Goal: Task Accomplishment & Management: Use online tool/utility

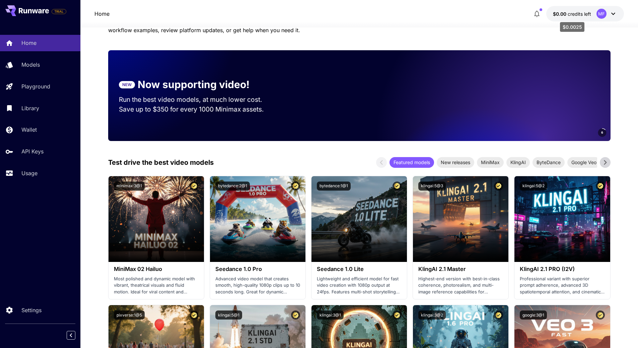
click at [585, 17] on p "$0.00 credits left" at bounding box center [572, 13] width 38 height 7
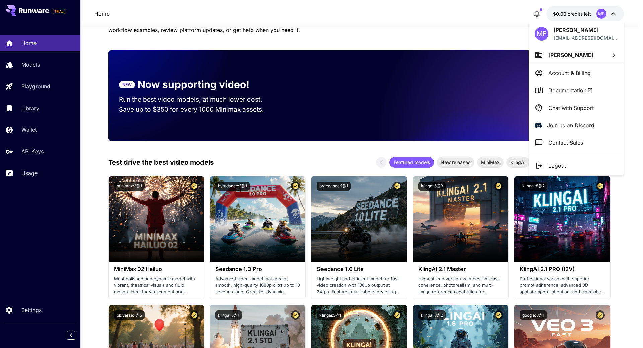
click at [471, 16] on div at bounding box center [321, 174] width 643 height 348
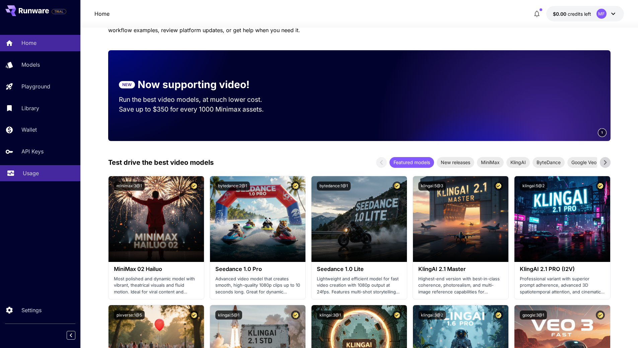
click at [34, 173] on p "Usage" at bounding box center [31, 173] width 16 height 8
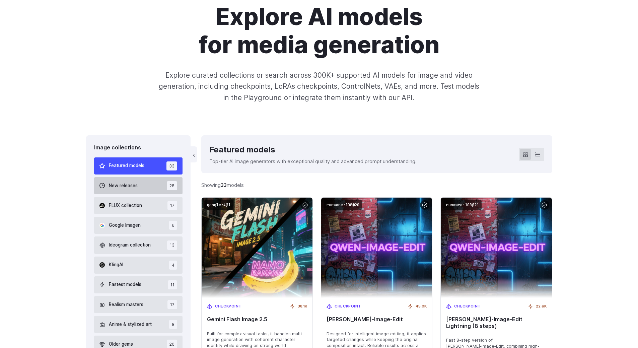
click at [148, 182] on button "New releases 28" at bounding box center [138, 185] width 89 height 17
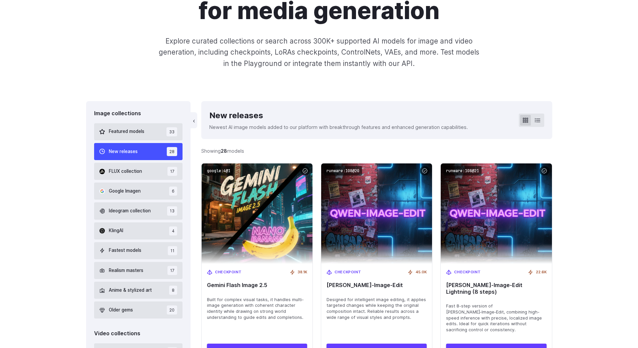
scroll to position [160, 0]
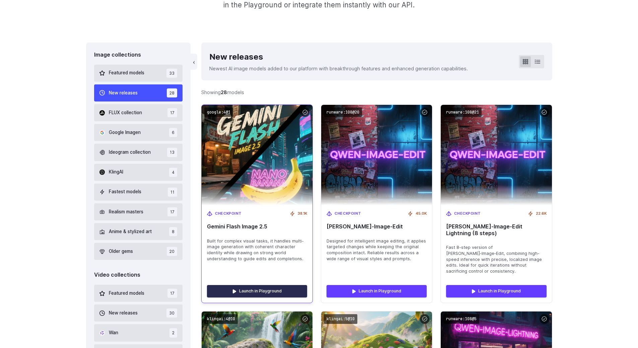
click at [248, 285] on link "Launch in Playground" at bounding box center [257, 291] width 100 height 12
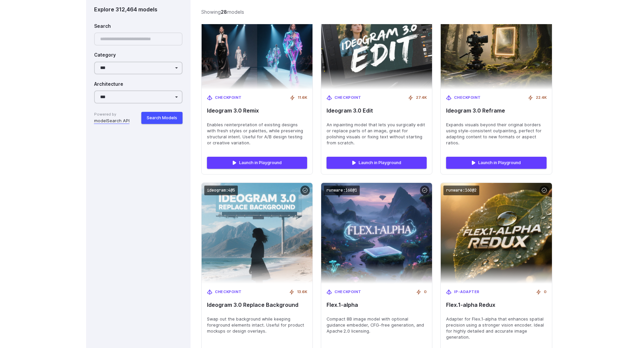
scroll to position [896, 0]
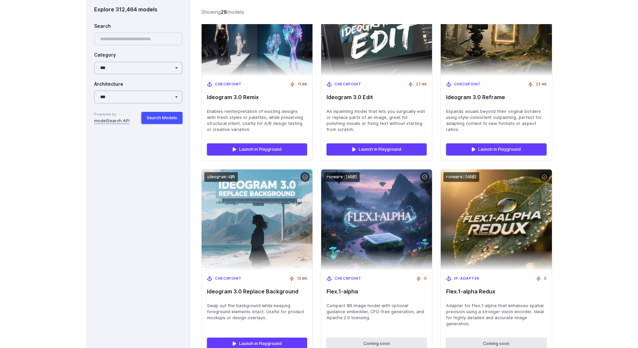
click at [595, 218] on div "Image collections Featured models 33 New releases 28 FLUX collection 17 Google …" at bounding box center [319, 319] width 638 height 2027
click at [594, 217] on div "Image collections Featured models 33 New releases 28 FLUX collection 17 Google …" at bounding box center [319, 319] width 638 height 2027
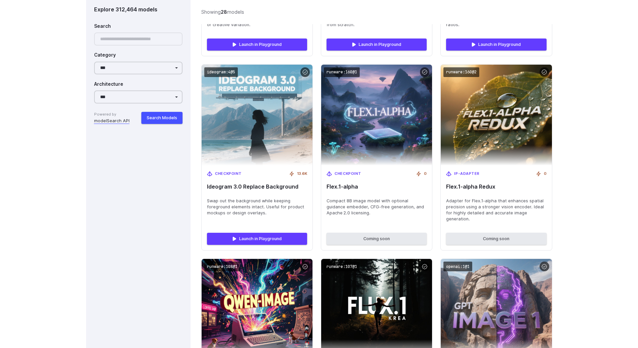
scroll to position [1131, 0]
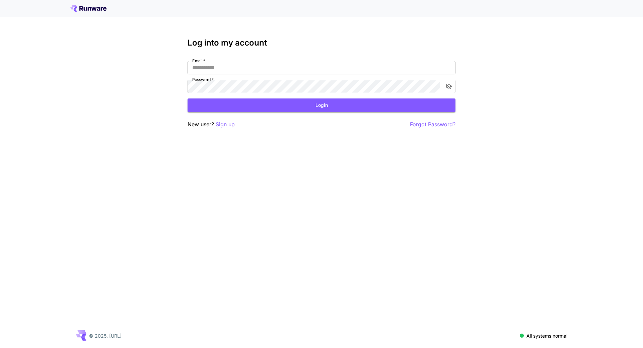
click at [268, 61] on input "Email   *" at bounding box center [322, 67] width 268 height 13
click at [266, 67] on input "Email   *" at bounding box center [322, 67] width 268 height 13
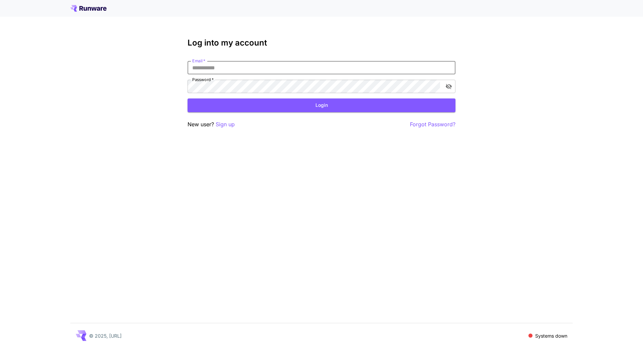
click at [266, 67] on input "Email   *" at bounding box center [322, 67] width 268 height 13
click at [97, 13] on div at bounding box center [321, 8] width 643 height 17
